Goal: Task Accomplishment & Management: Complete application form

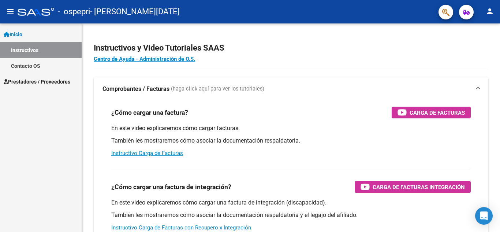
click at [35, 78] on span "Prestadores / Proveedores" at bounding box center [37, 82] width 67 height 8
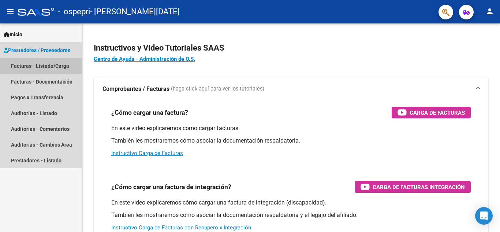
click at [57, 70] on link "Facturas - Listado/Carga" at bounding box center [41, 66] width 82 height 16
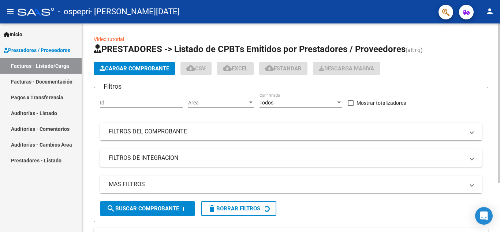
click at [144, 68] on span "Cargar Comprobante" at bounding box center [135, 68] width 70 height 7
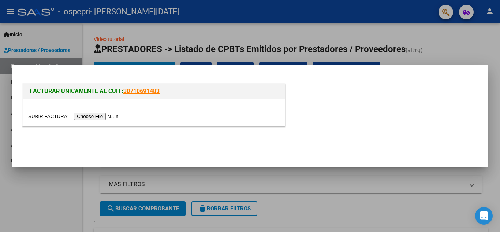
click at [113, 115] on input "file" at bounding box center [74, 116] width 93 height 8
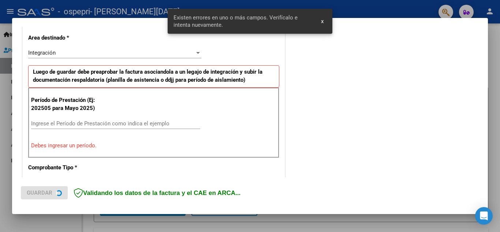
scroll to position [180, 0]
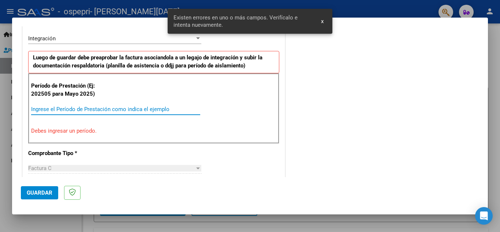
click at [142, 110] on input "Ingrese el Período de Prestación como indica el ejemplo" at bounding box center [115, 109] width 169 height 7
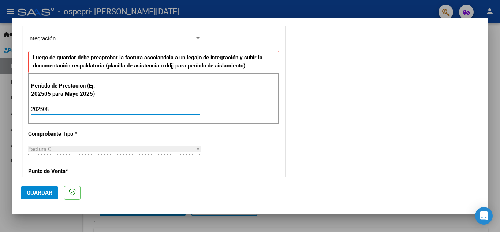
type input "202508"
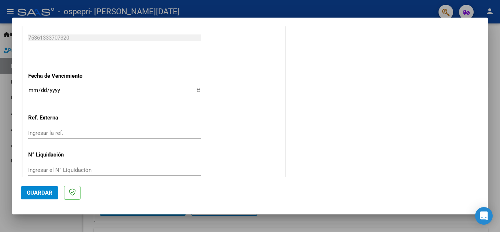
scroll to position [494, 0]
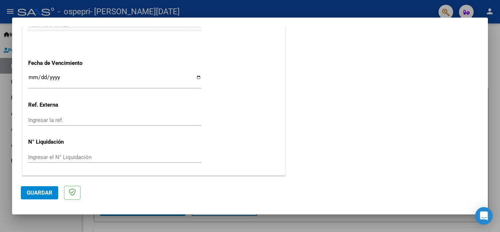
click at [41, 195] on span "Guardar" at bounding box center [40, 192] width 26 height 7
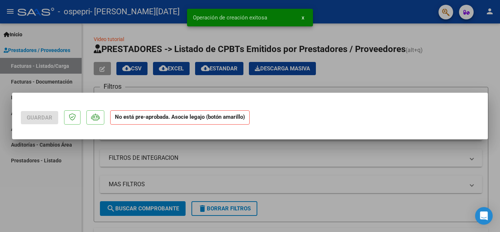
scroll to position [0, 0]
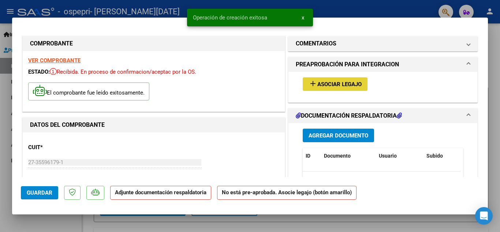
click at [326, 83] on span "Asociar Legajo" at bounding box center [339, 84] width 44 height 7
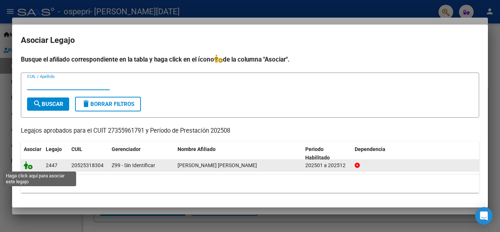
click at [26, 166] on icon at bounding box center [28, 165] width 9 height 8
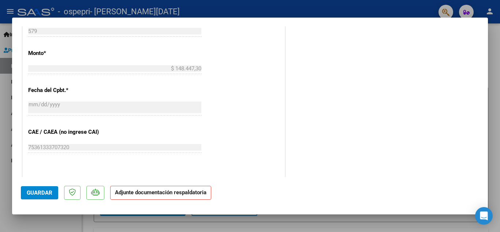
scroll to position [398, 0]
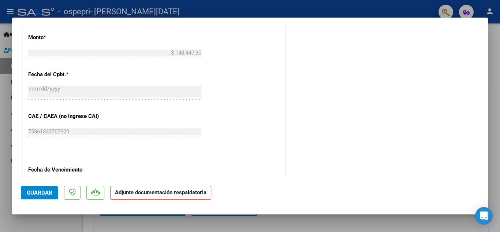
click at [188, 195] on p "Adjunte documentación respaldatoria" at bounding box center [160, 192] width 101 height 14
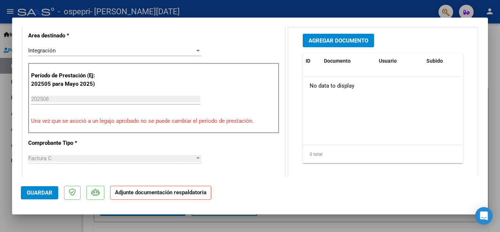
scroll to position [162, 0]
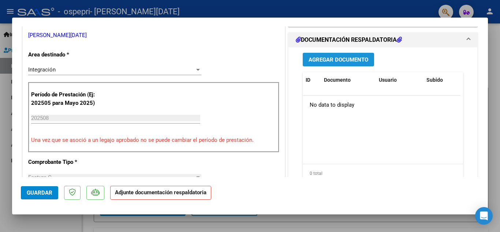
click at [350, 64] on button "Agregar Documento" at bounding box center [338, 60] width 71 height 14
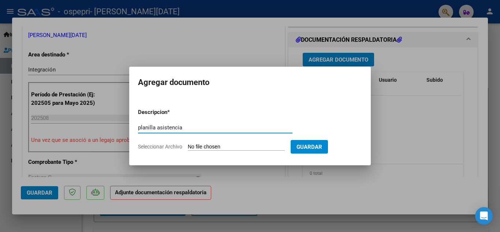
type input "planilla asistencia"
click at [211, 145] on input "Seleccionar Archivo" at bounding box center [236, 146] width 97 height 7
click at [211, 144] on input "Seleccionar Archivo" at bounding box center [236, 146] width 97 height 7
type input "C:\fakepath\Ospepri Planilla Agosto 2025.pdf"
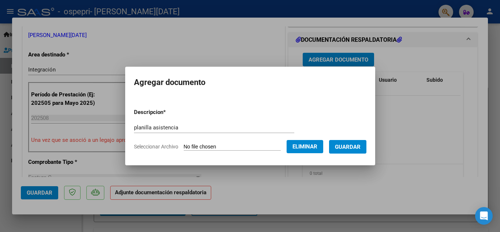
click at [360, 147] on span "Guardar" at bounding box center [348, 146] width 26 height 7
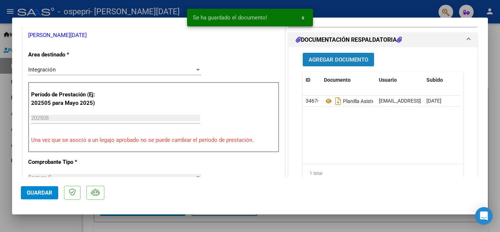
click at [340, 60] on span "Agregar Documento" at bounding box center [338, 59] width 60 height 7
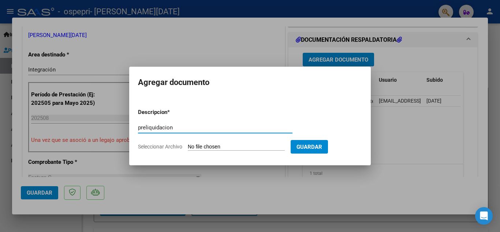
type input "preliquidacion"
click at [230, 147] on input "Seleccionar Archivo" at bounding box center [236, 146] width 97 height 7
type input "C:\fakepath\apfmimpresionpreliq_navarrete (8).pdf"
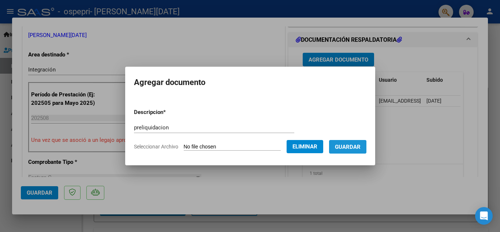
click at [355, 148] on span "Guardar" at bounding box center [348, 146] width 26 height 7
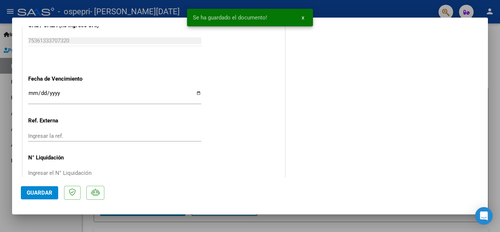
scroll to position [505, 0]
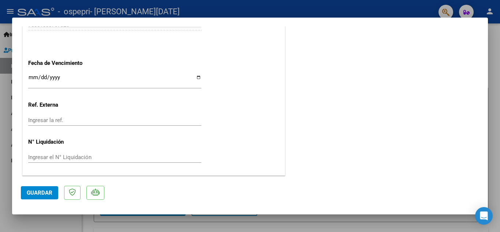
click at [44, 193] on span "Guardar" at bounding box center [40, 192] width 26 height 7
click at [43, 192] on span "Guardar" at bounding box center [40, 192] width 26 height 7
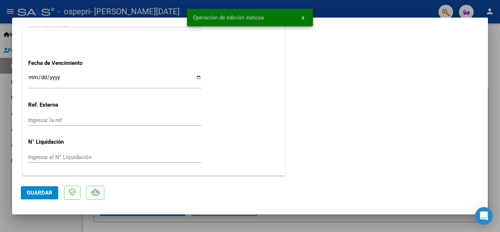
click at [495, 60] on div at bounding box center [250, 116] width 500 height 232
type input "$ 0,00"
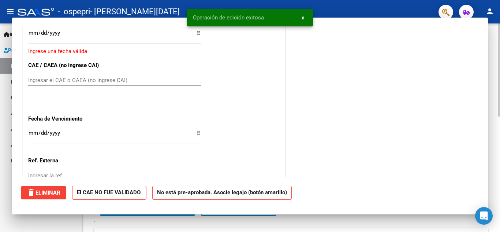
scroll to position [0, 0]
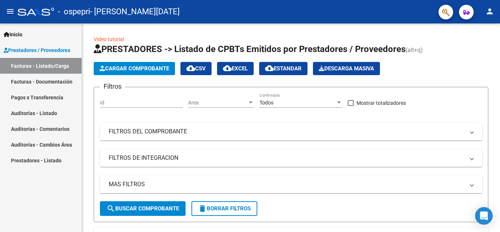
click at [39, 65] on link "Facturas - Listado/Carga" at bounding box center [41, 66] width 82 height 16
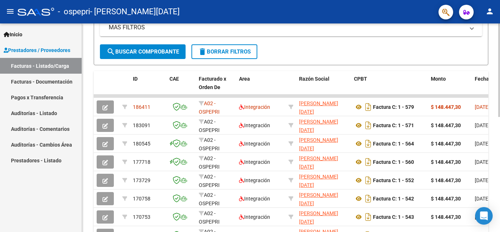
scroll to position [163, 0]
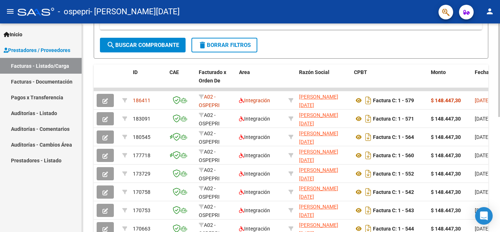
click at [499, 139] on div at bounding box center [499, 144] width 2 height 93
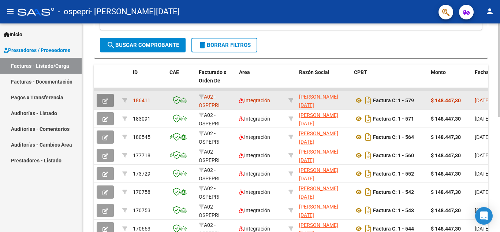
click at [110, 99] on button "button" at bounding box center [105, 100] width 17 height 13
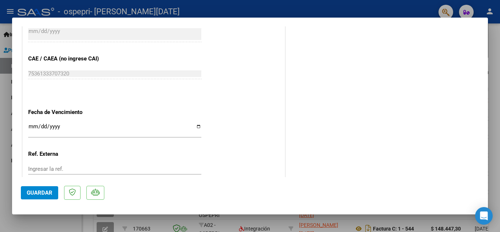
scroll to position [477, 0]
